Goal: Transaction & Acquisition: Purchase product/service

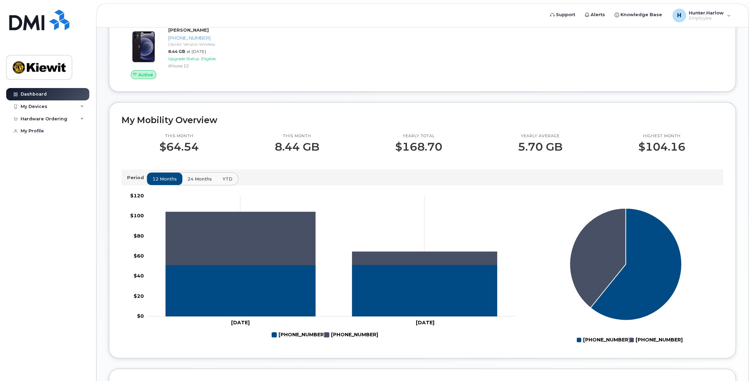
scroll to position [137, 0]
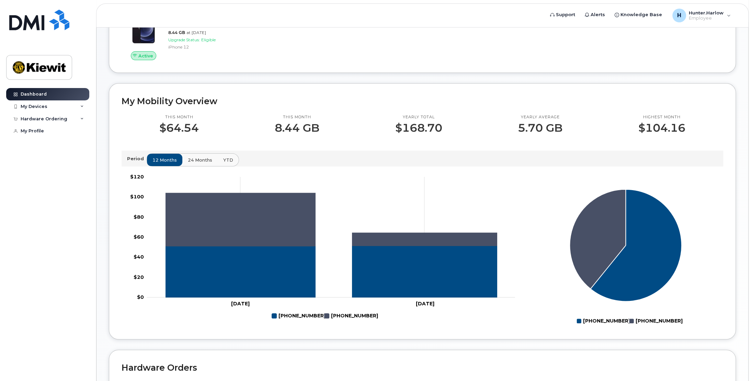
click at [202, 158] on span "24 months" at bounding box center [200, 160] width 24 height 7
click at [226, 159] on span "YTD" at bounding box center [228, 160] width 10 height 7
click at [157, 159] on span "12 months" at bounding box center [165, 160] width 24 height 7
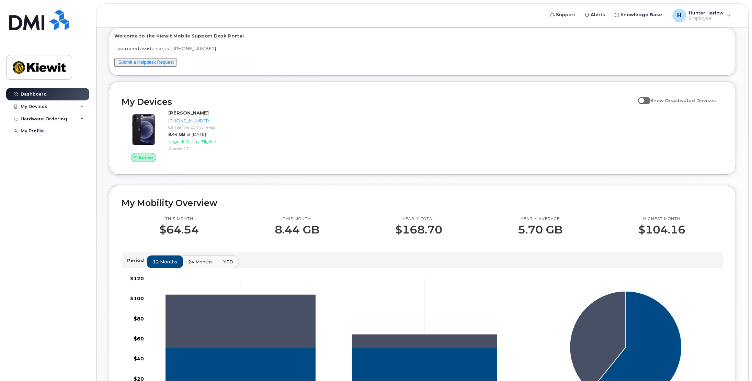
scroll to position [0, 0]
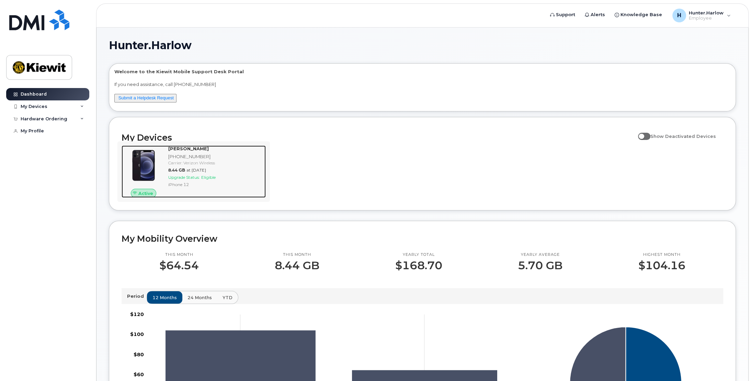
click at [216, 185] on div "iPhone 12" at bounding box center [215, 184] width 95 height 6
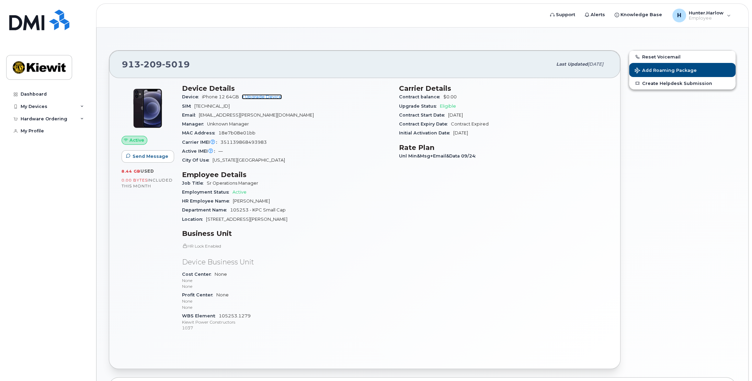
click at [274, 97] on link "+ Upgrade Device" at bounding box center [262, 96] width 40 height 5
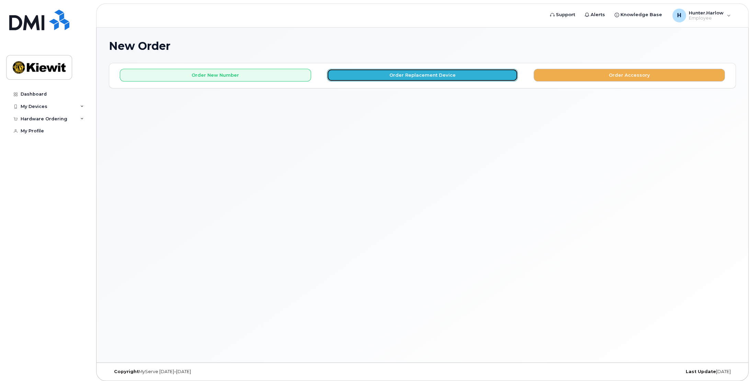
click at [361, 79] on button "Order Replacement Device" at bounding box center [422, 75] width 191 height 13
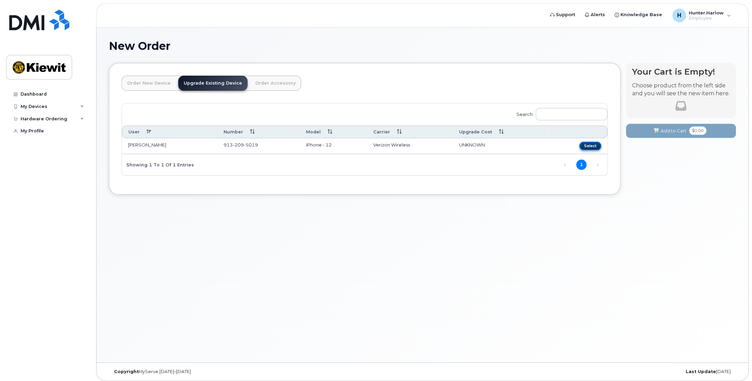
click at [591, 147] on button "Select" at bounding box center [590, 146] width 22 height 9
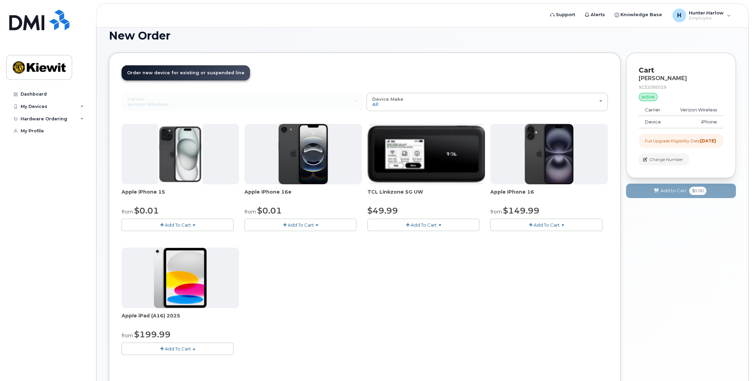
scroll to position [4, 0]
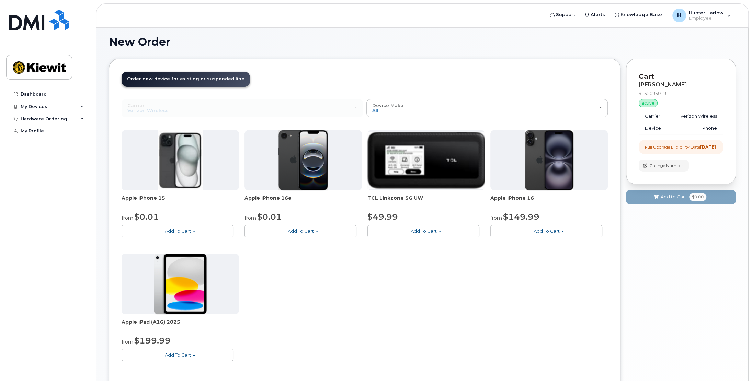
click at [206, 234] on button "Add To Cart" at bounding box center [178, 231] width 112 height 12
click at [202, 243] on link "$0.01 - 2 Year Upgrade (128GB)" at bounding box center [166, 243] width 86 height 9
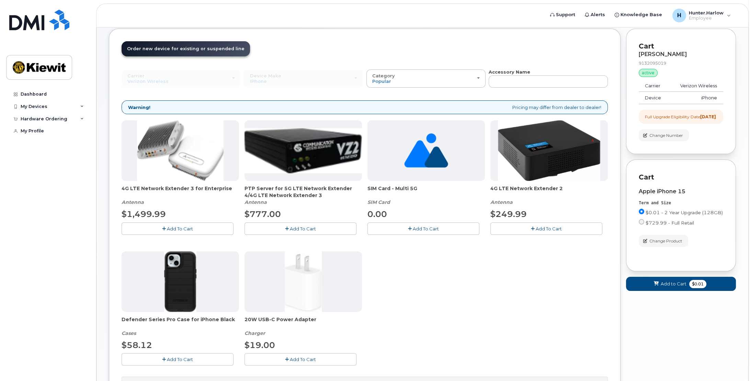
scroll to position [0, 0]
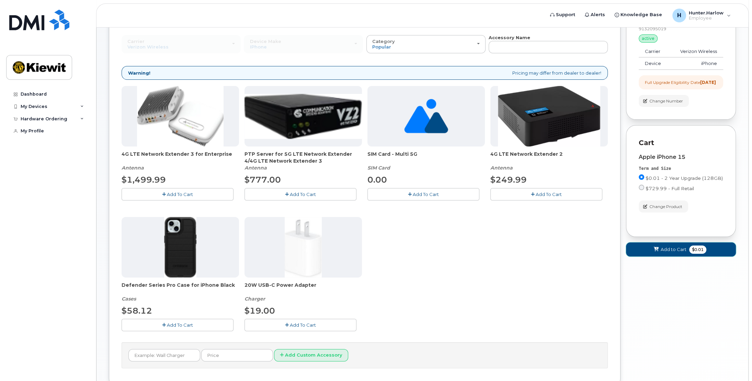
click at [672, 250] on button "Add to Cart $0.01" at bounding box center [681, 249] width 110 height 14
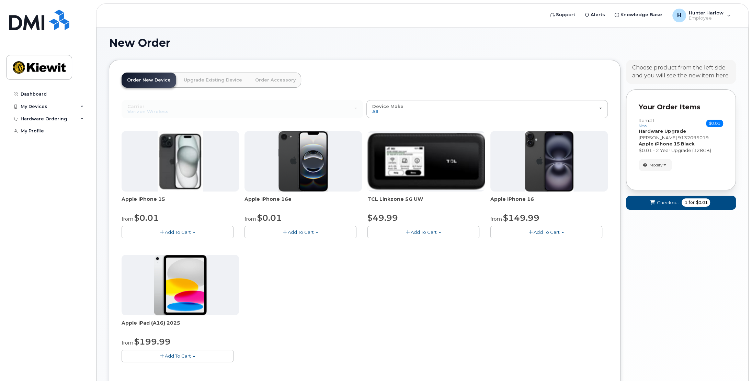
scroll to position [69, 0]
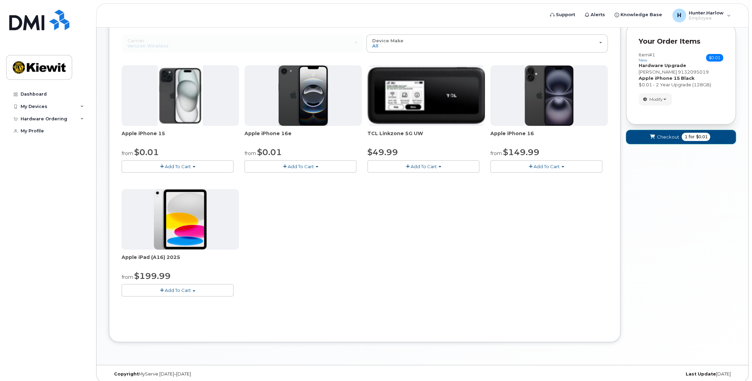
click at [682, 138] on span "1 for $0.01" at bounding box center [696, 137] width 29 height 8
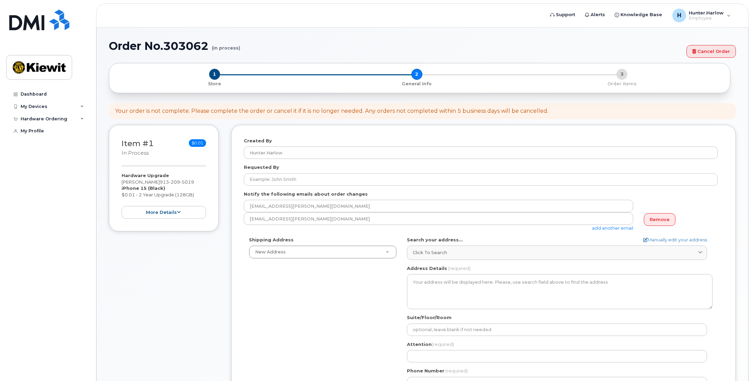
select select
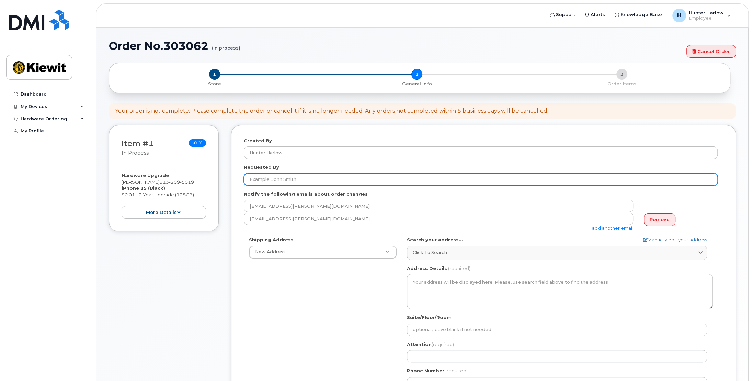
click at [311, 178] on input "Requested By" at bounding box center [481, 179] width 474 height 12
type input "[PERSON_NAME]"
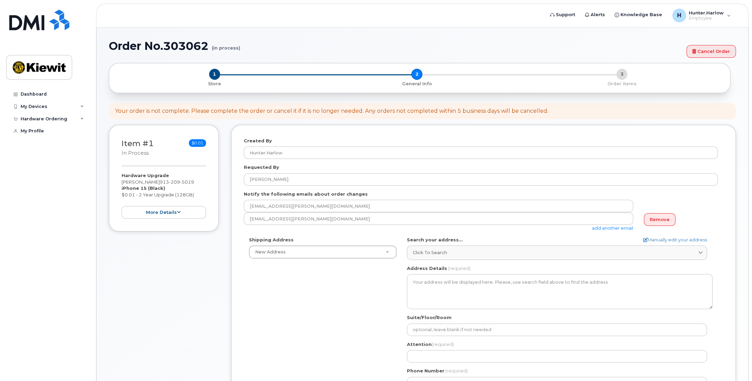
click at [349, 300] on div "Shipping Address New Address New Address AB Search your address... Manually edi…" at bounding box center [481, 315] width 474 height 158
type input "20519 W 88th Terrace Lenexa KS 66220"
click at [278, 281] on li "No matches found" at bounding box center [323, 280] width 142 height 7
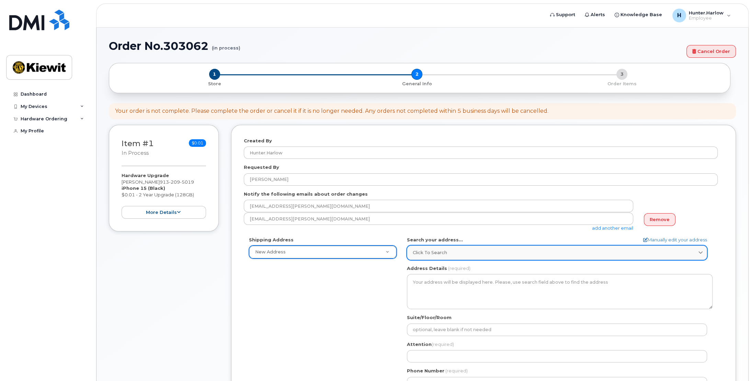
click at [444, 255] on span "Click to search" at bounding box center [430, 252] width 34 height 7
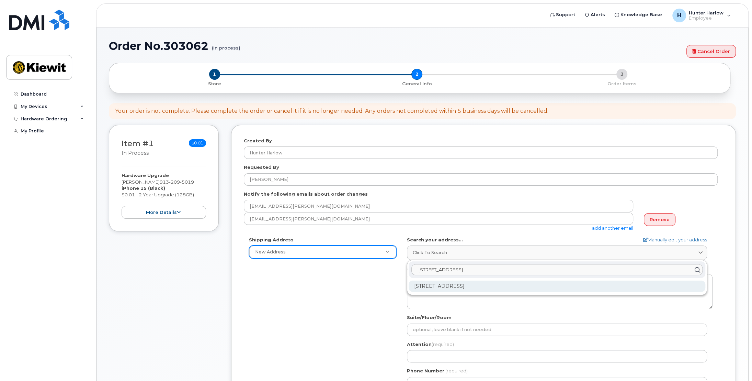
type input "20519 W 88th terrace"
click at [444, 284] on div "20519 W 88th Ter Lenexa KS 66220-3368" at bounding box center [557, 285] width 297 height 11
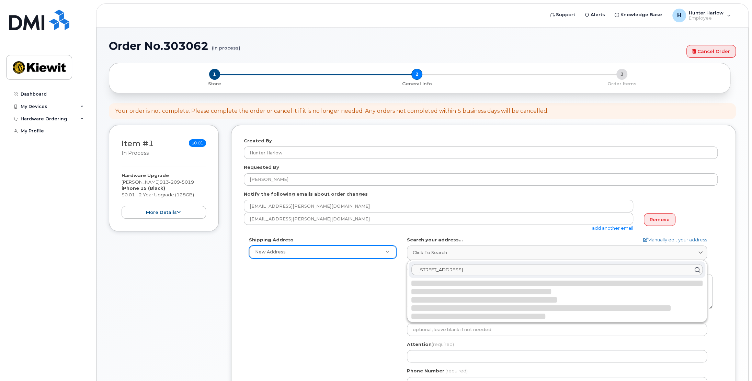
select select
type textarea "20519 W 88th Ter LENEXA KS 66220-3368 UNITED STATES"
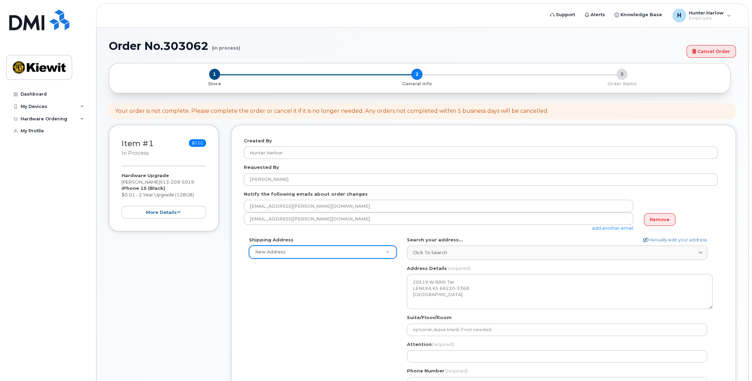
click at [346, 308] on div "Shipping Address New Address New Address KS Lenexa Search your address... Manua…" at bounding box center [481, 315] width 474 height 158
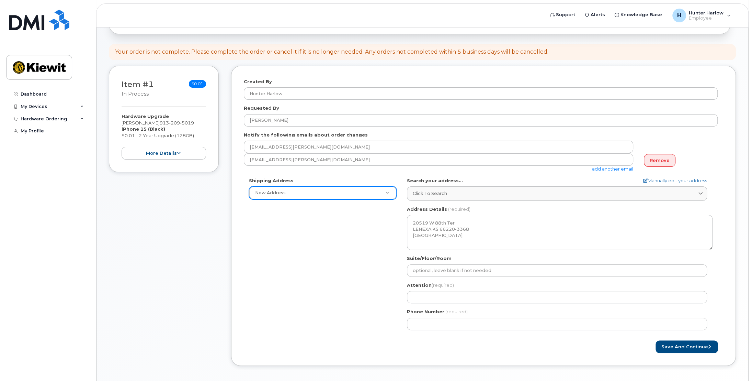
scroll to position [69, 0]
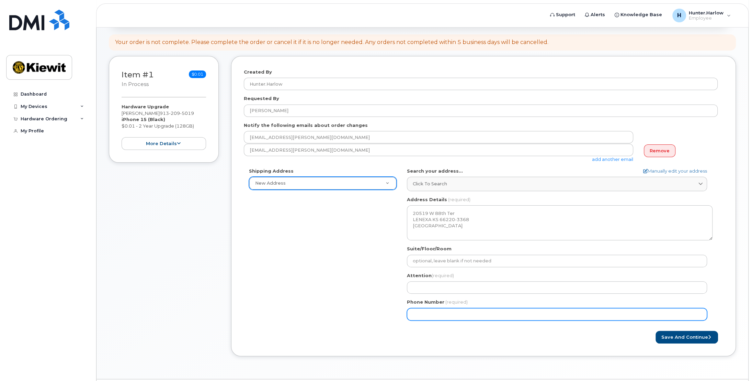
click at [444, 315] on input "Phone Number" at bounding box center [557, 314] width 300 height 12
type input "913209501"
select select
type input "9132095019"
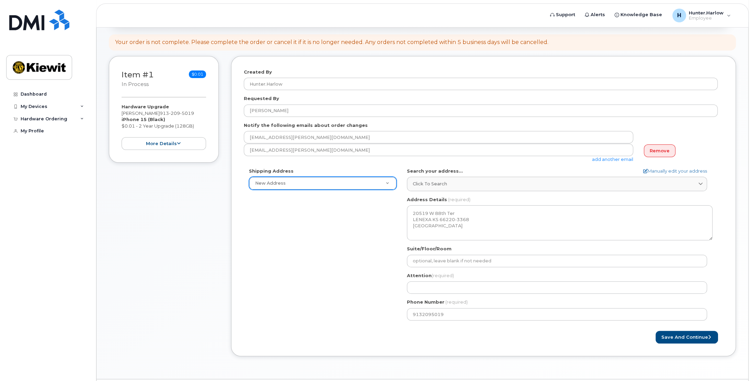
click at [379, 295] on div "Shipping Address New Address New Address KS Lenexa Search your address... Manua…" at bounding box center [481, 247] width 474 height 158
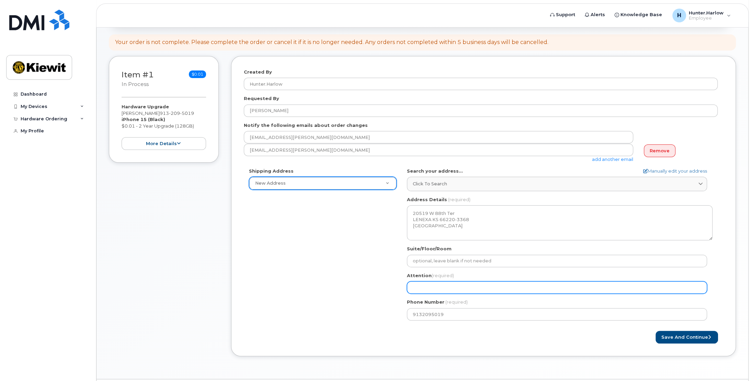
click at [434, 283] on input "Attention (required)" at bounding box center [557, 287] width 300 height 12
select select
type input "H"
select select
type input "Hu"
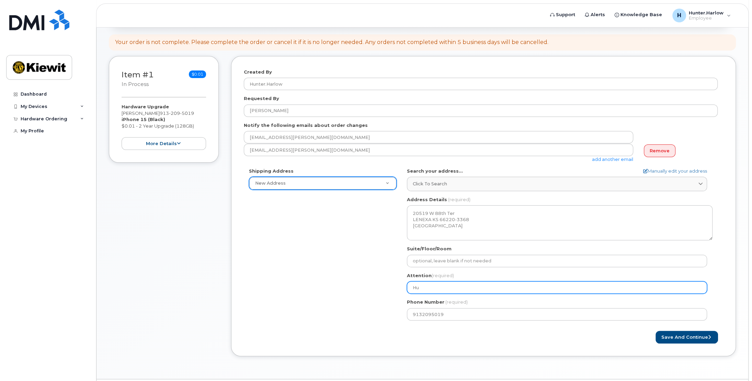
select select
type input "Hun"
select select
type input "Hunr"
select select
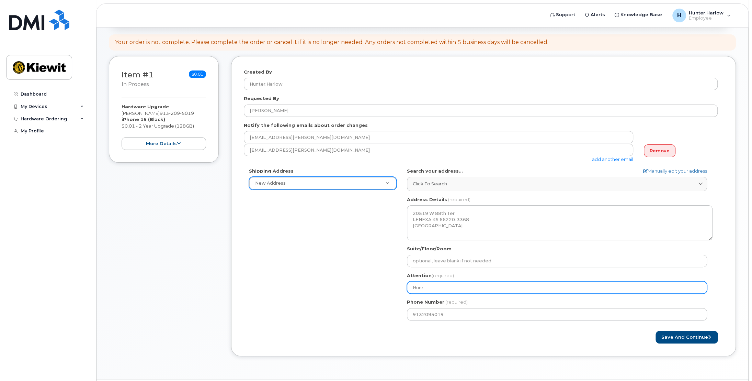
type input "Hun"
select select
type input "Hunt"
select select
type input "Hunte"
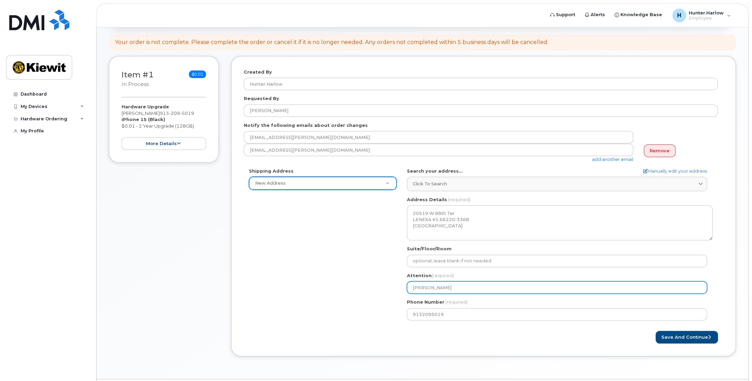
select select
type input "Hunter"
select select
type input "Hunter H"
select select
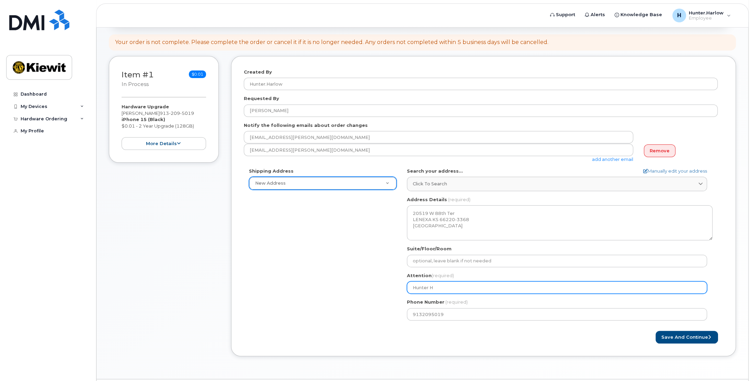
type input "Hunter Ha"
select select
type input "Hunter Har"
select select
type input "Hunter Harl"
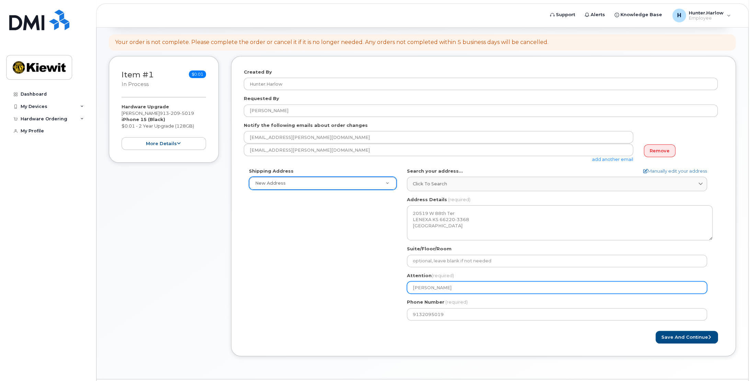
select select
type input "[PERSON_NAME]"
select select
type input "[PERSON_NAME]"
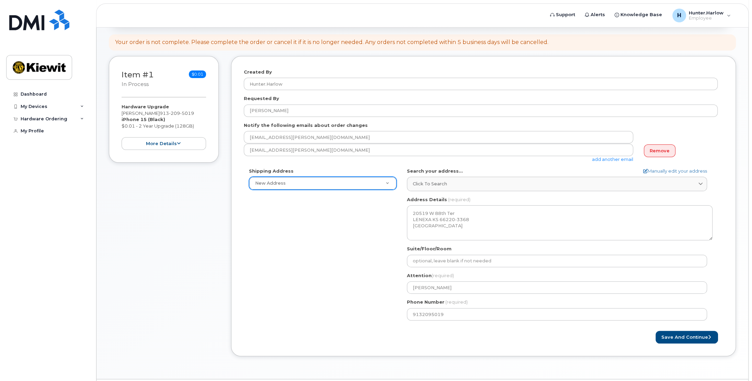
click at [351, 293] on div "Shipping Address New Address New Address KS Lenexa Search your address... Manua…" at bounding box center [481, 247] width 474 height 158
click at [709, 336] on icon "submit" at bounding box center [709, 337] width 3 height 4
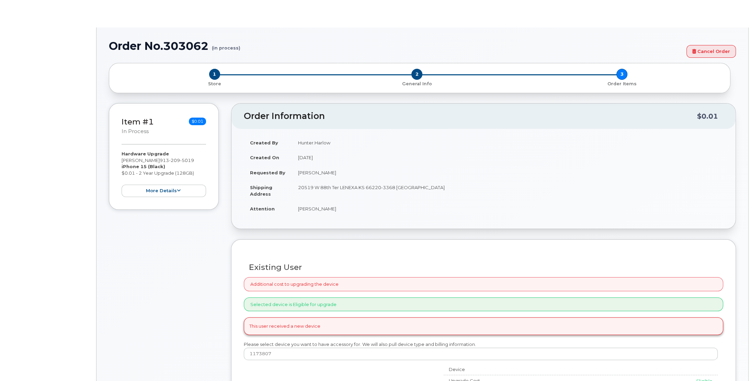
radio input "true"
type input "2153809"
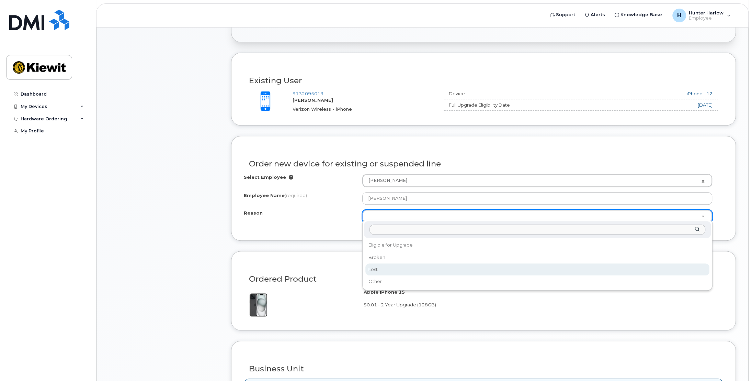
scroll to position [240, 0]
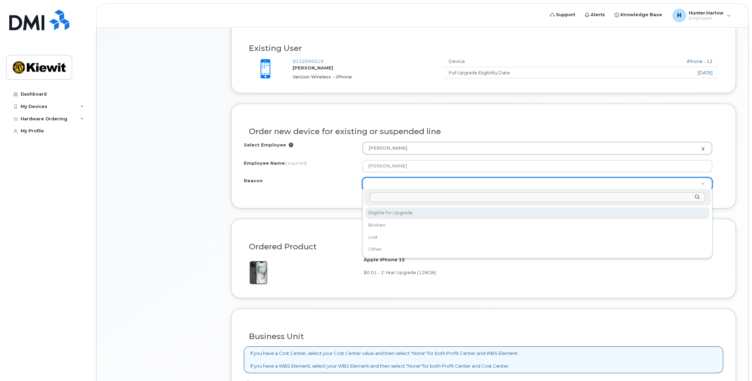
select select "eligible_for_upgrade"
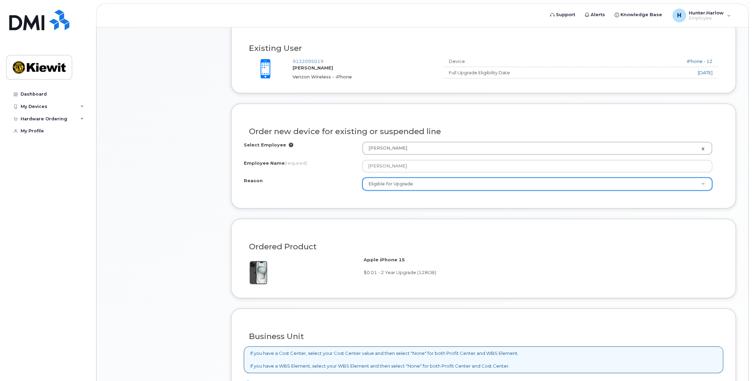
click at [322, 191] on div "Select Employee Hunter Harlow 2153809 Employee Name (required) Hunter Harlow Re…" at bounding box center [484, 169] width 480 height 54
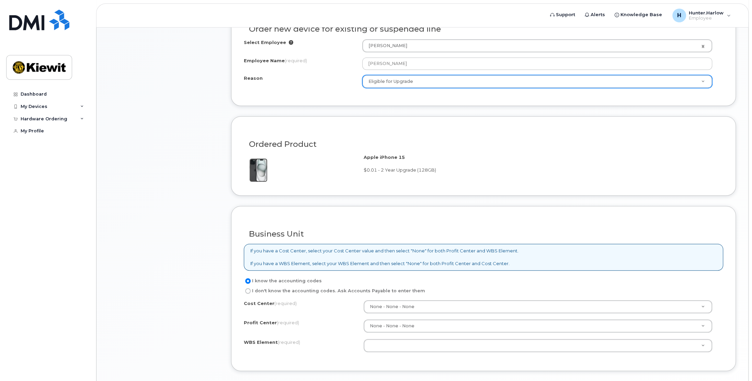
scroll to position [344, 0]
click at [311, 287] on label "I don't know the accounting codes. Ask Accounts Payable to enter them" at bounding box center [334, 290] width 181 height 8
click at [251, 287] on input "I don't know the accounting codes. Ask Accounts Payable to enter them" at bounding box center [247, 289] width 5 height 5
radio input "true"
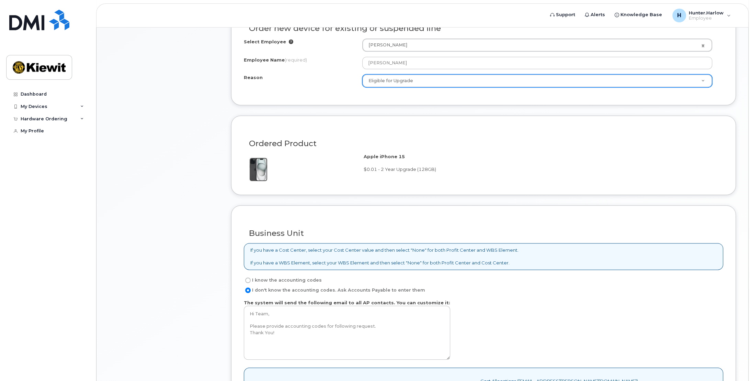
click at [363, 219] on div "Business Unit" at bounding box center [484, 230] width 480 height 25
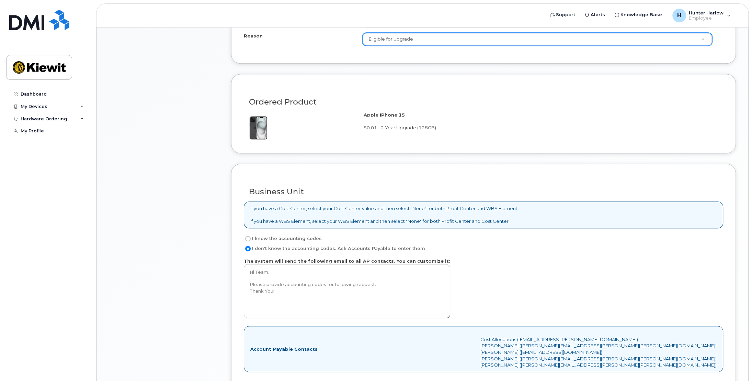
scroll to position [454, 0]
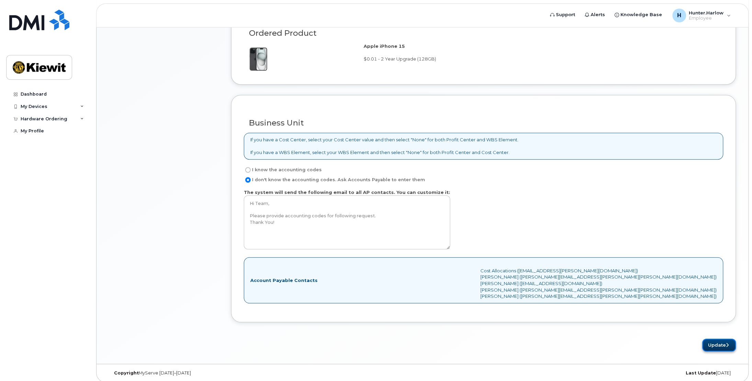
drag, startPoint x: 718, startPoint y: 338, endPoint x: 708, endPoint y: 337, distance: 10.3
click at [718, 338] on button "Update" at bounding box center [719, 344] width 34 height 13
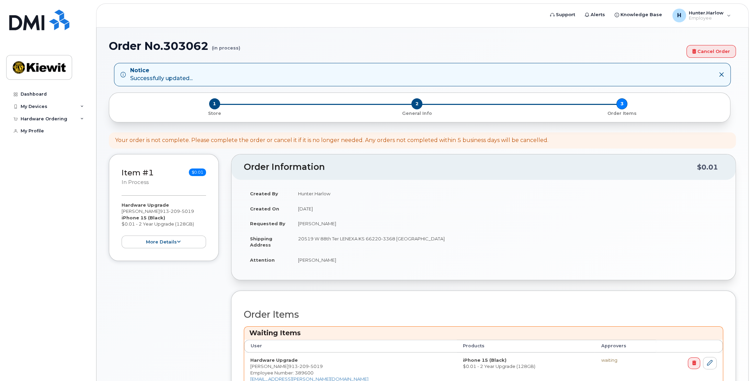
scroll to position [69, 0]
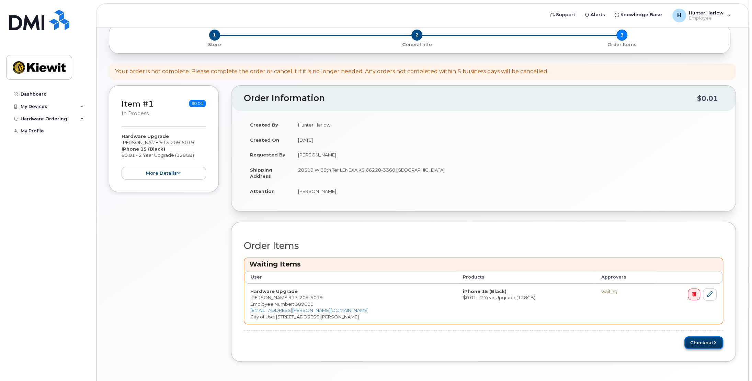
click at [707, 340] on button "Checkout" at bounding box center [704, 342] width 39 height 13
